Goal: Information Seeking & Learning: Learn about a topic

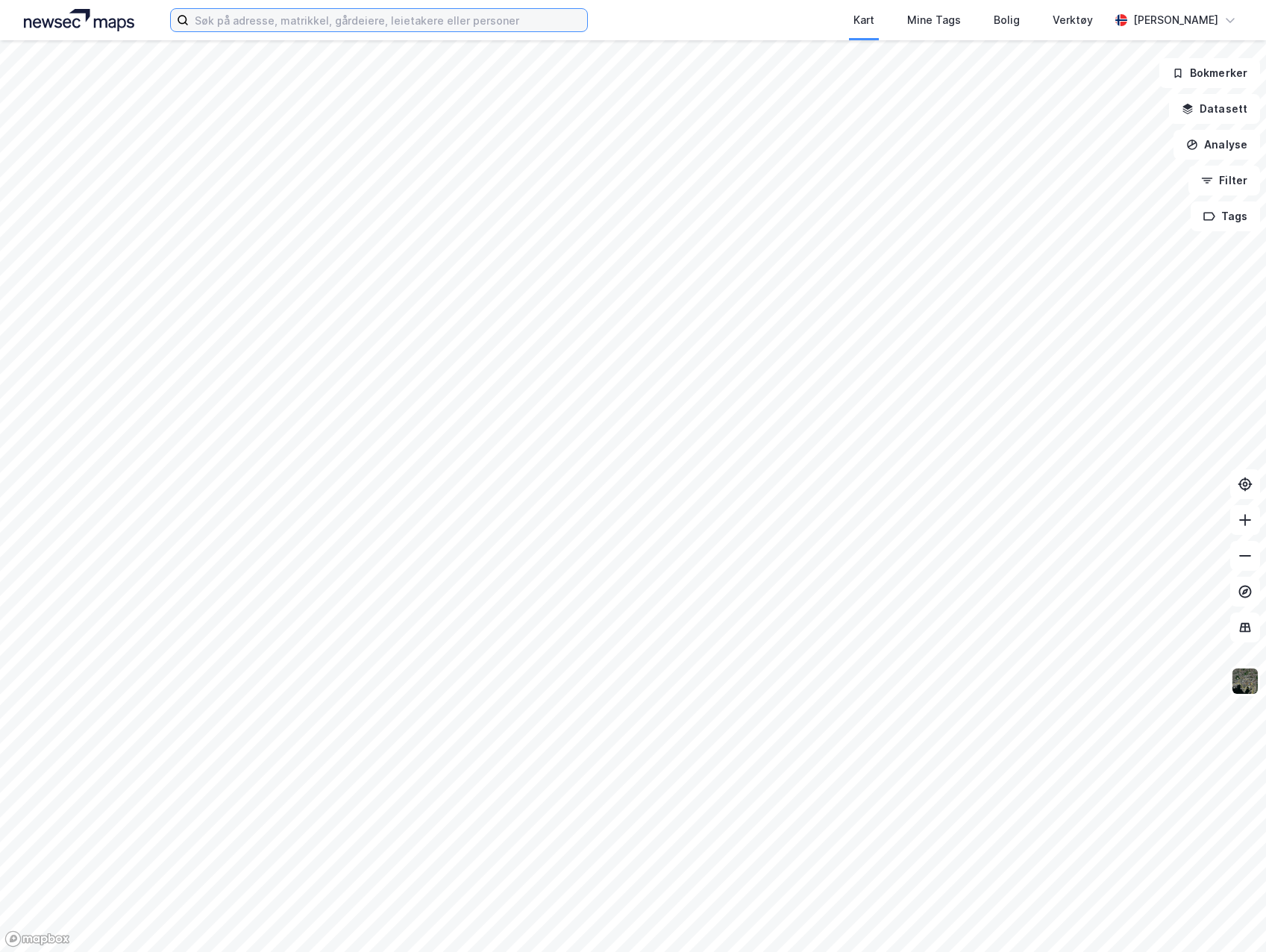
click at [333, 16] on input at bounding box center [388, 20] width 398 height 22
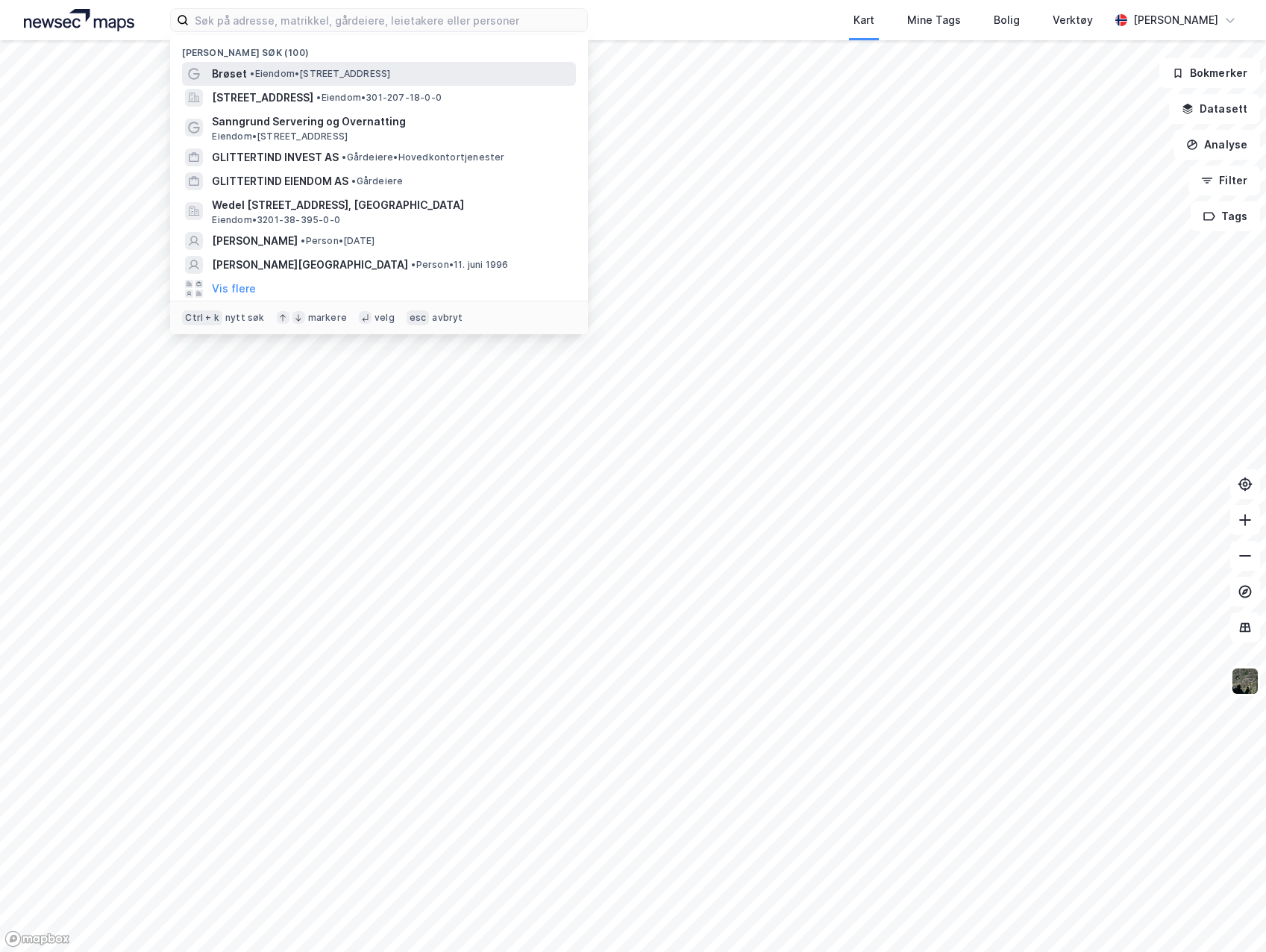
click at [294, 76] on span "• Eiendom • [STREET_ADDRESS]" at bounding box center [320, 74] width 140 height 12
